Goal: Information Seeking & Learning: Learn about a topic

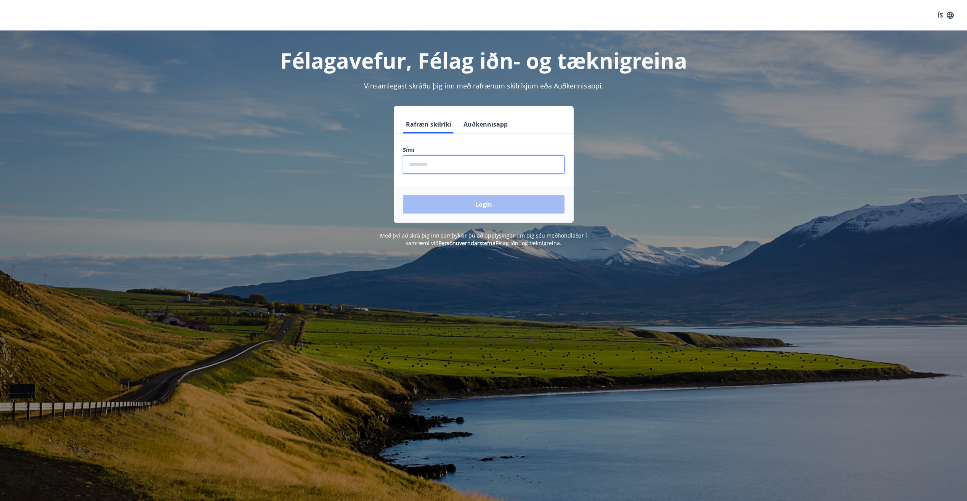
click at [477, 160] on input "phone" at bounding box center [484, 164] width 162 height 19
type input "********"
click at [475, 199] on button "Login" at bounding box center [484, 204] width 162 height 18
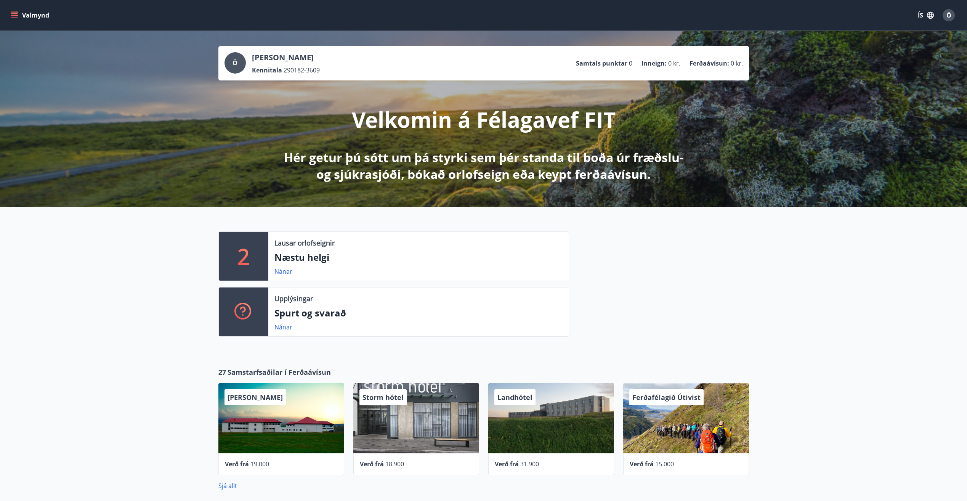
click at [945, 12] on div "Ö" at bounding box center [949, 15] width 12 height 12
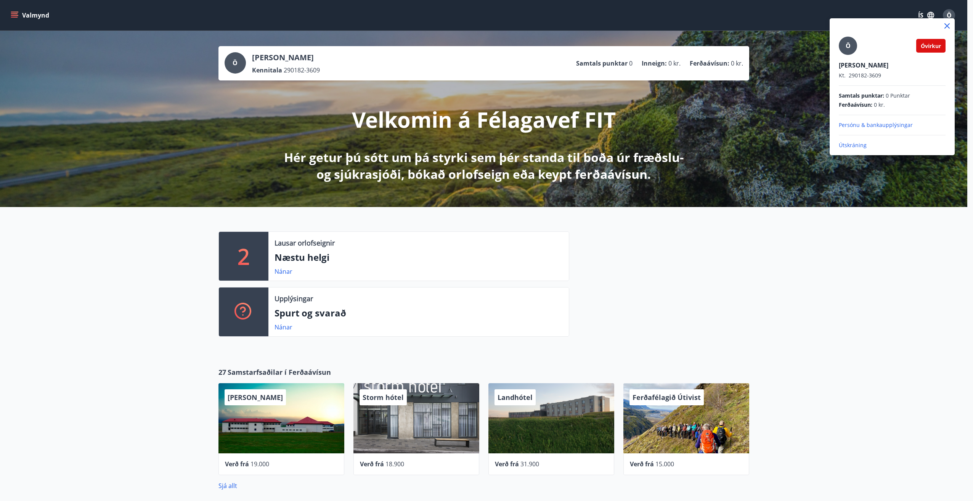
click at [936, 44] on span "Óvirkur" at bounding box center [931, 45] width 20 height 7
click at [13, 14] on div at bounding box center [486, 250] width 973 height 501
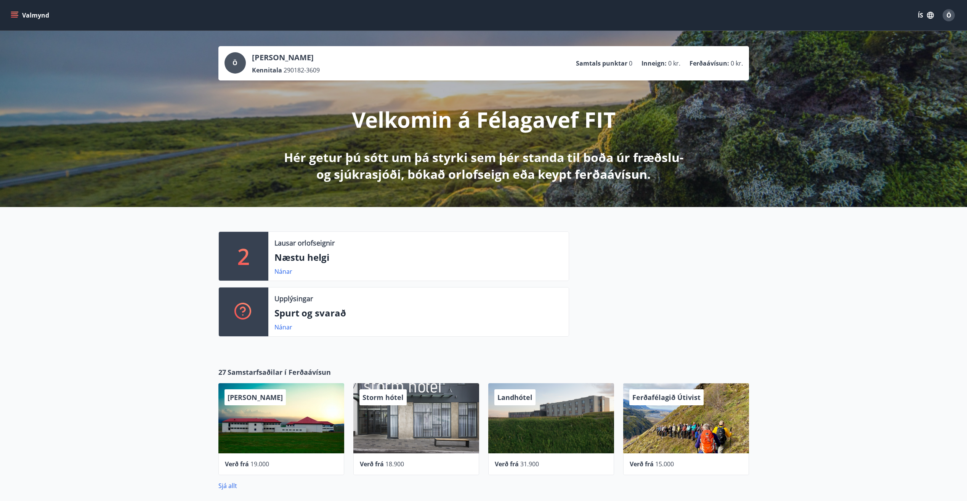
click at [16, 14] on icon "menu" at bounding box center [15, 15] width 8 height 8
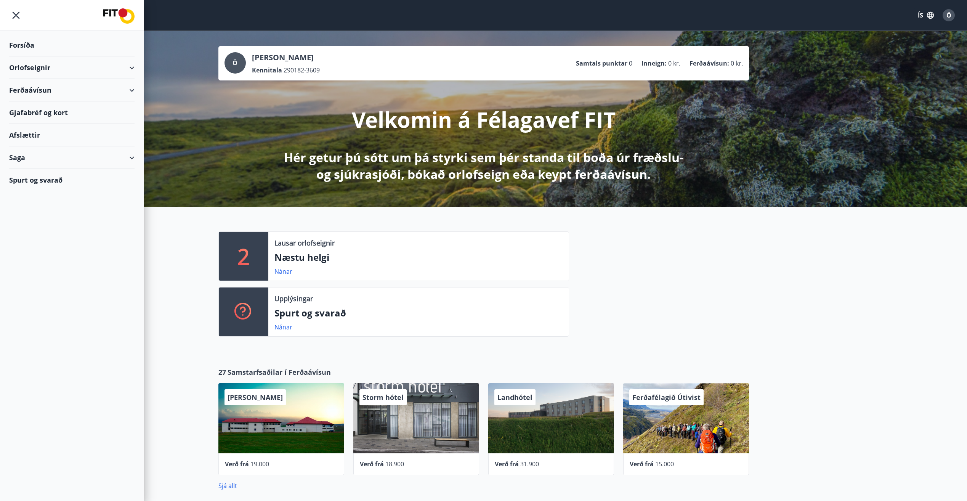
click at [41, 69] on div "Orlofseignir" at bounding box center [71, 67] width 125 height 22
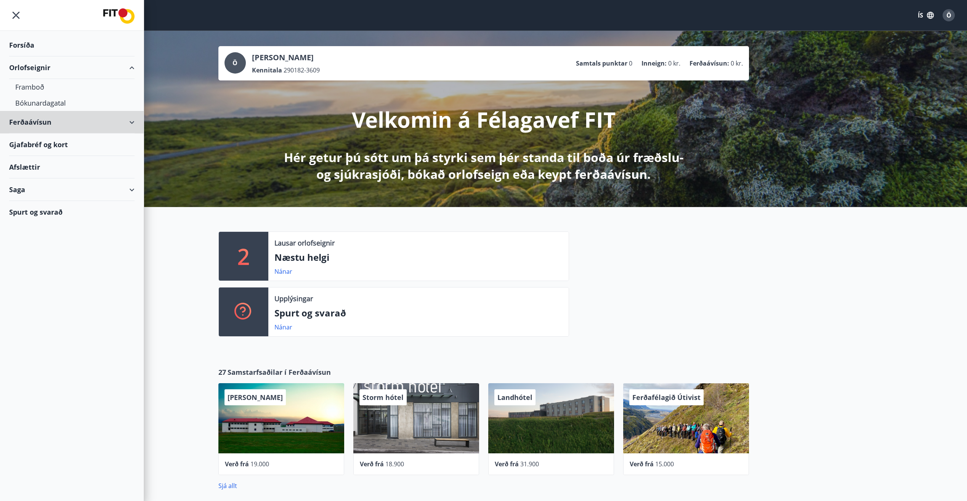
click at [43, 133] on div "Ferðaávísun" at bounding box center [71, 122] width 125 height 22
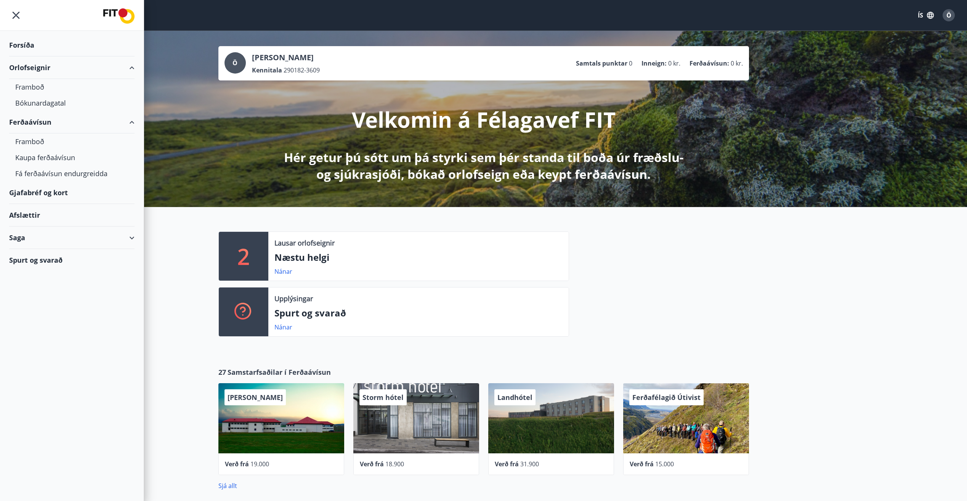
click at [42, 193] on div "Gjafabréf og kort" at bounding box center [71, 192] width 125 height 22
click at [32, 236] on div "Saga" at bounding box center [71, 237] width 125 height 22
click at [21, 324] on div "Inneign" at bounding box center [71, 321] width 113 height 16
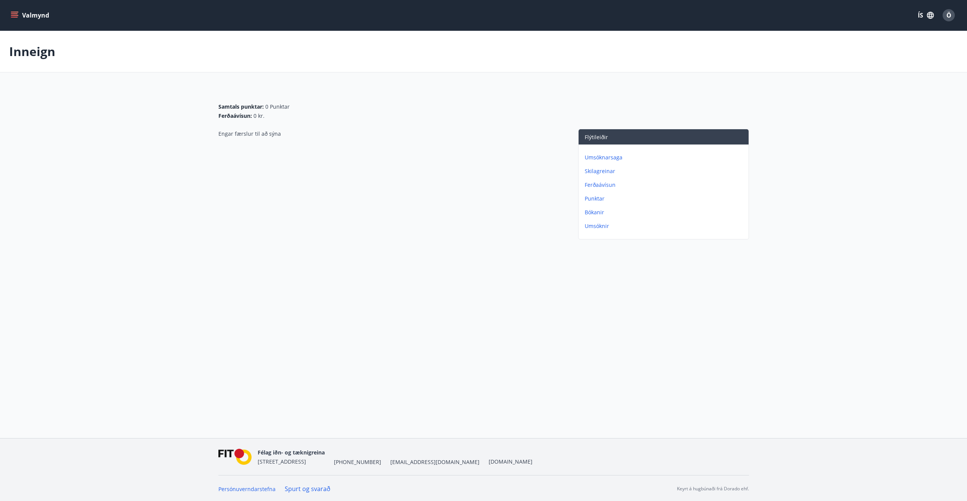
click at [608, 160] on p "Umsóknarsaga" at bounding box center [665, 158] width 161 height 8
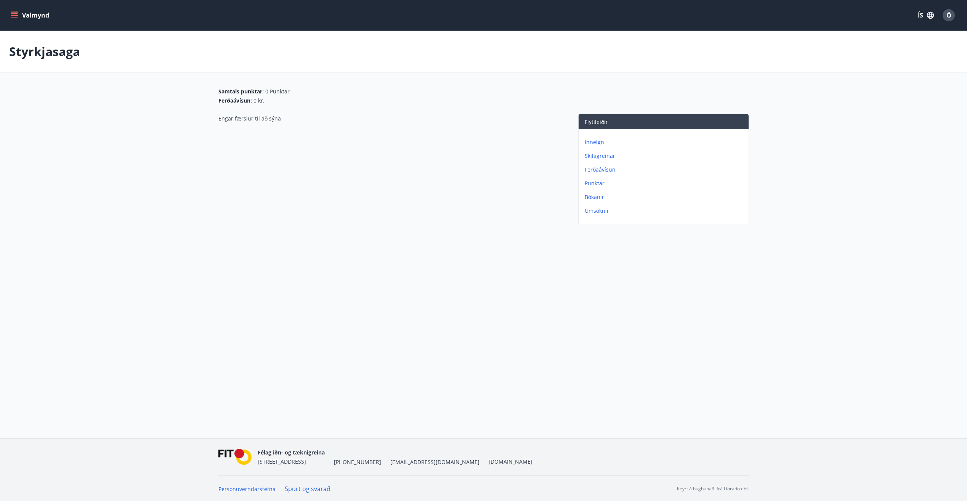
click at [603, 157] on p "Skilagreinar" at bounding box center [665, 156] width 161 height 8
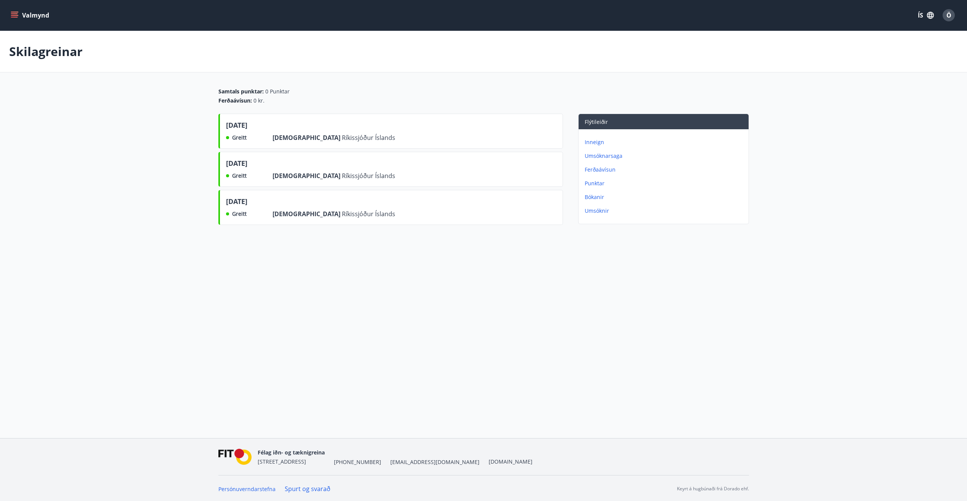
click at [179, 308] on div "Valmynd ÍS Ö Skilagreinar Samtals punktar : 0 Punktar Ferðaávísun : 0 kr. [DATE…" at bounding box center [483, 219] width 967 height 438
click at [13, 14] on icon "menu" at bounding box center [14, 13] width 7 height 1
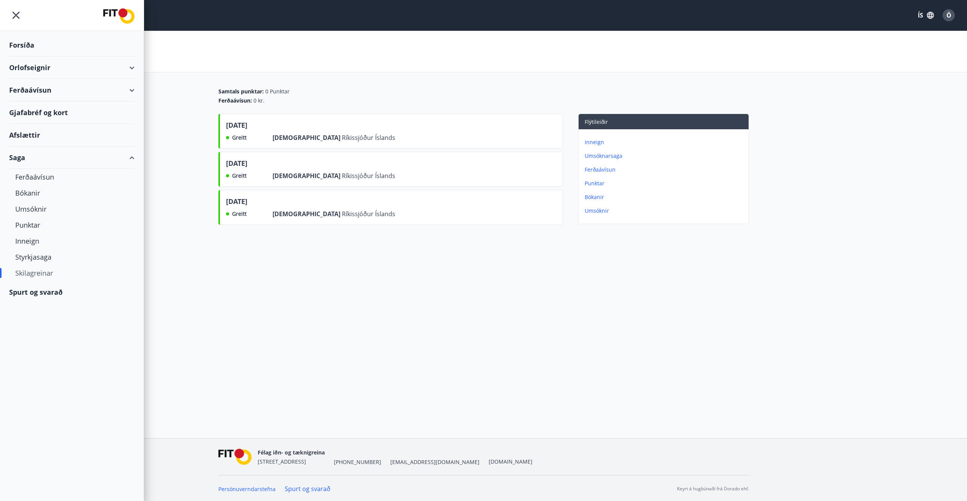
click at [38, 293] on div "Spurt og svarað" at bounding box center [71, 292] width 125 height 22
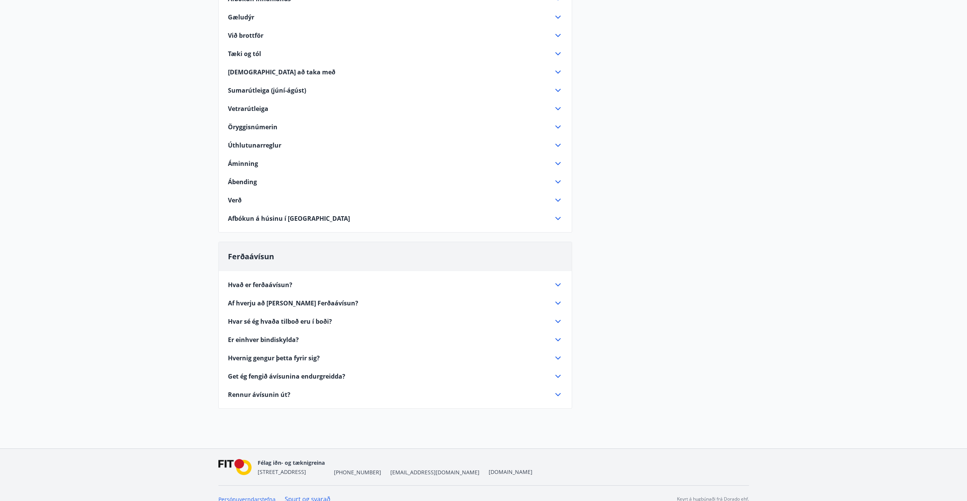
scroll to position [198, 0]
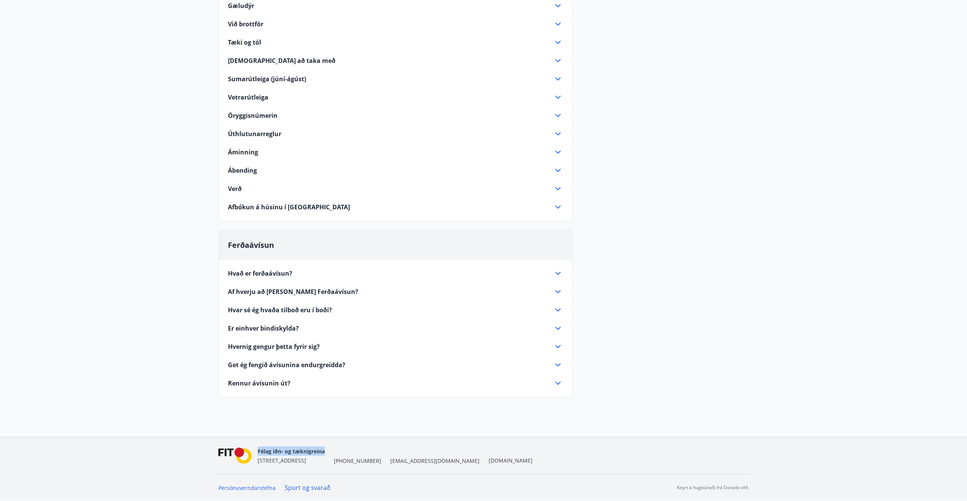
drag, startPoint x: 326, startPoint y: 451, endPoint x: 257, endPoint y: 450, distance: 69.0
click at [257, 450] on nav "Félag iðn- og tæknigreina [STREET_ADDRESS] [PHONE_NUMBER] [EMAIL_ADDRESS][DOMAI…" at bounding box center [483, 455] width 531 height 18
drag, startPoint x: 257, startPoint y: 450, endPoint x: 273, endPoint y: 450, distance: 16.0
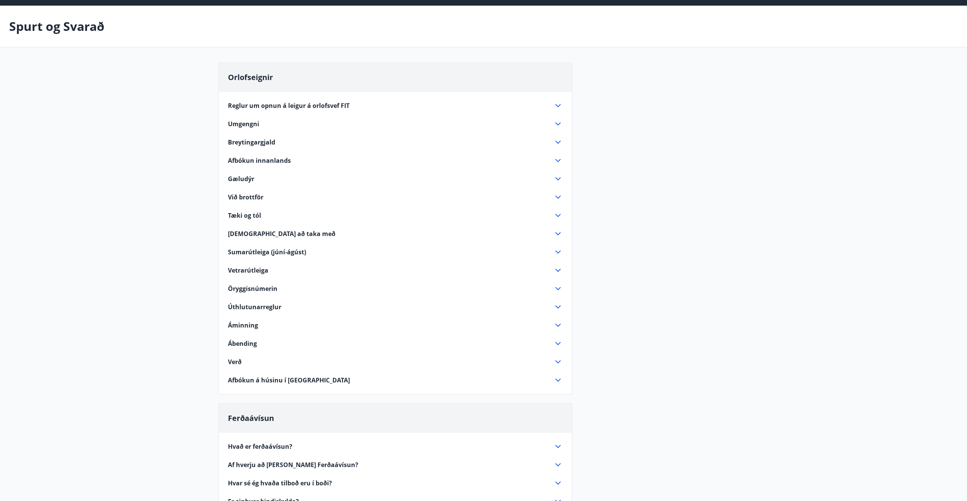
scroll to position [0, 0]
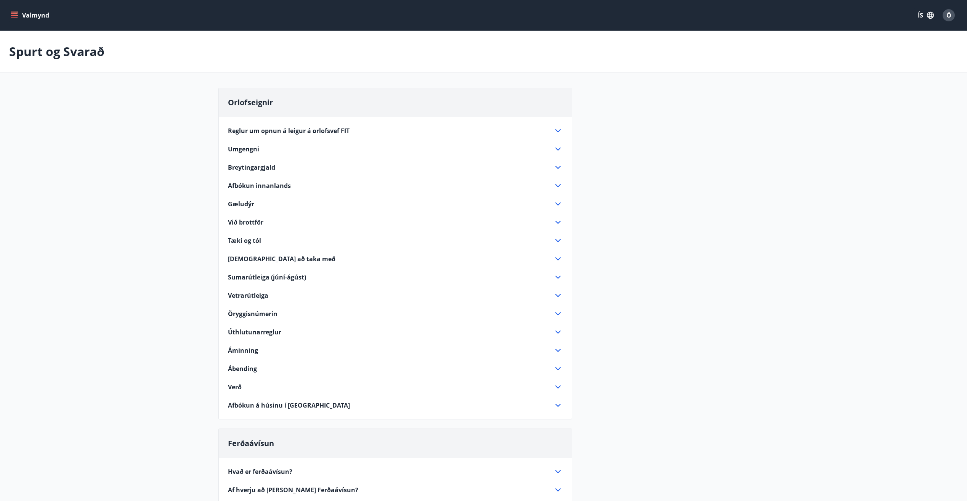
click at [14, 15] on icon "menu" at bounding box center [15, 15] width 8 height 1
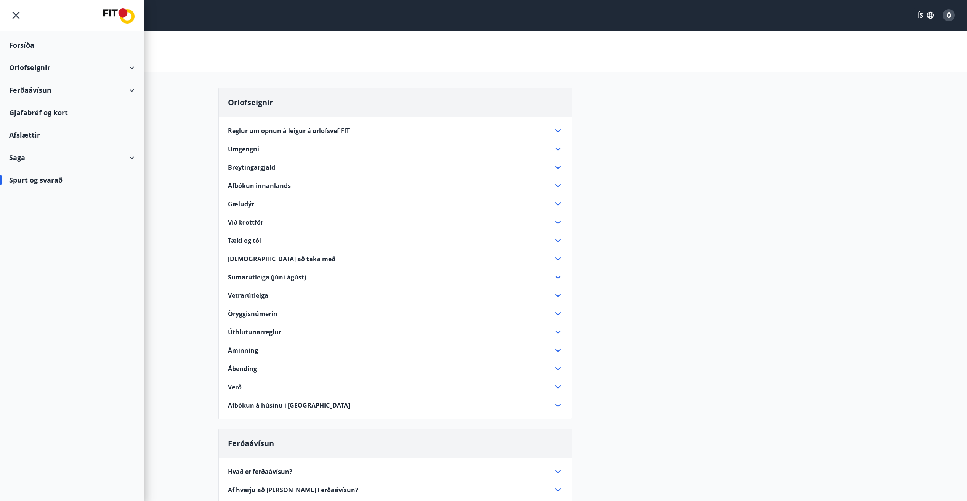
click at [19, 159] on div "Saga" at bounding box center [71, 157] width 125 height 22
click at [43, 393] on div "Forsíða Orlofseignir Ferðaávísun Gjafabréf [PERSON_NAME] Afslættir Saga Ferðaáv…" at bounding box center [72, 250] width 144 height 501
click at [13, 17] on icon "menu" at bounding box center [16, 15] width 14 height 14
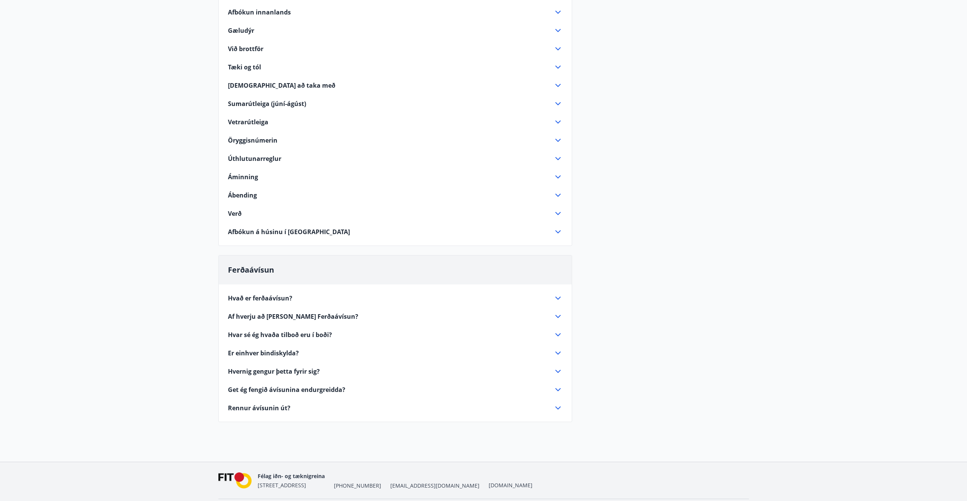
scroll to position [198, 0]
